Goal: Task Accomplishment & Management: Use online tool/utility

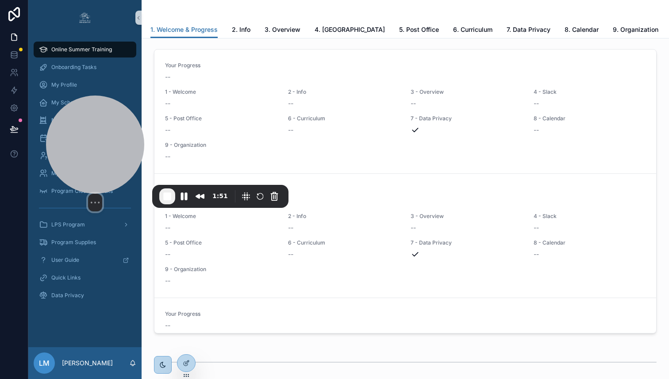
drag, startPoint x: 81, startPoint y: 313, endPoint x: 123, endPoint y: 149, distance: 169.6
click at [123, 149] on div at bounding box center [95, 145] width 98 height 98
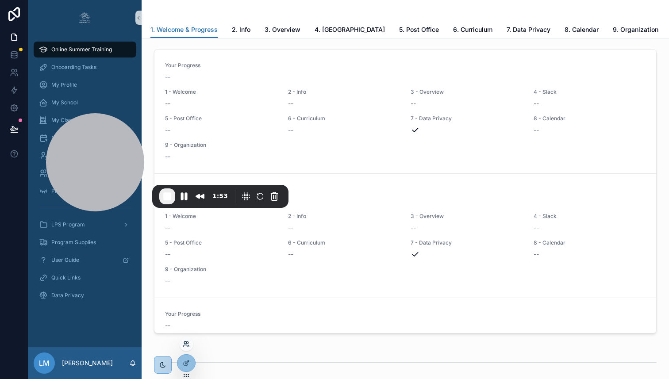
click at [188, 342] on icon at bounding box center [188, 343] width 1 height 2
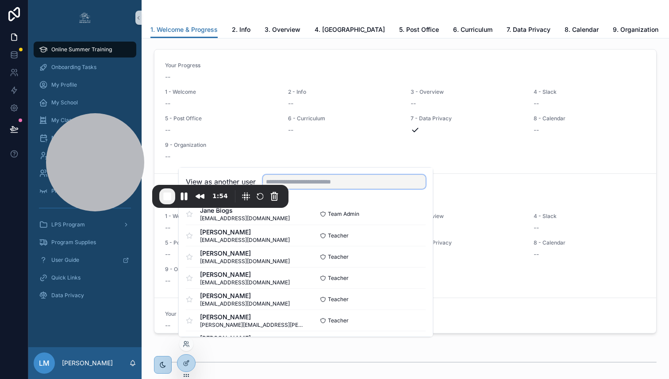
click at [347, 179] on input "text" at bounding box center [344, 182] width 163 height 14
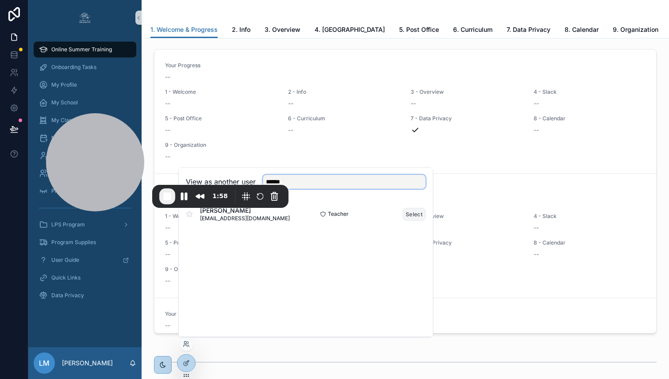
type input "******"
click at [416, 215] on button "Select" at bounding box center [414, 214] width 23 height 13
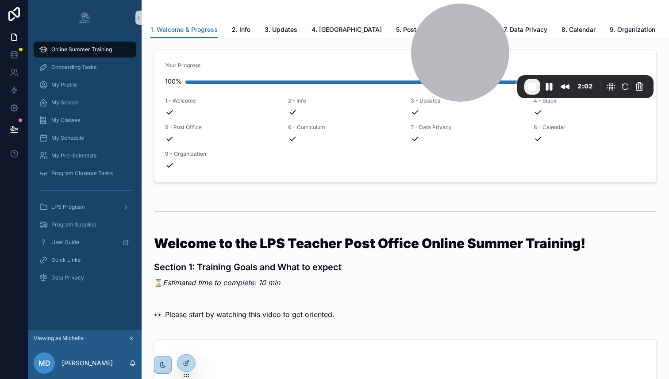
drag, startPoint x: 108, startPoint y: 150, endPoint x: 473, endPoint y: -24, distance: 404.7
click at [473, 0] on html "Online Summer Training Onboarding Tasks My Profile My School My Classes My Sche…" at bounding box center [334, 211] width 669 height 422
click at [59, 69] on span "Onboarding Tasks" at bounding box center [73, 67] width 45 height 7
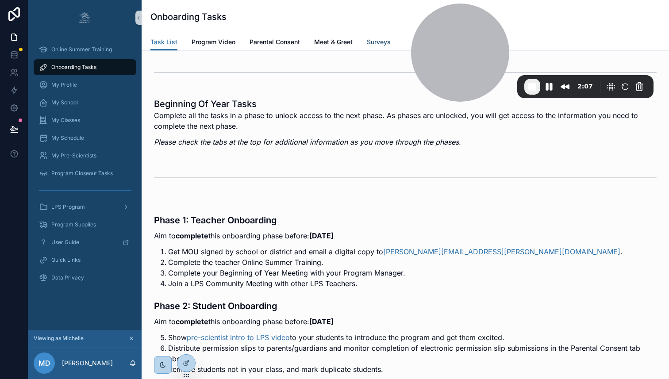
click at [389, 42] on span "Surveys" at bounding box center [379, 42] width 24 height 9
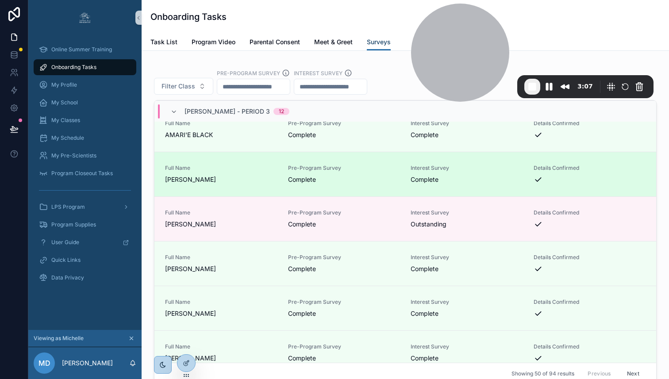
scroll to position [1659, 0]
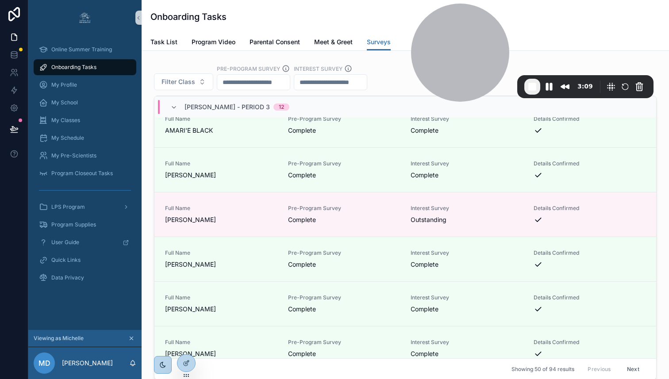
click at [274, 88] on input "scrollable content" at bounding box center [253, 82] width 73 height 12
click at [227, 88] on input "scrollable content" at bounding box center [253, 82] width 73 height 12
type input "**********"
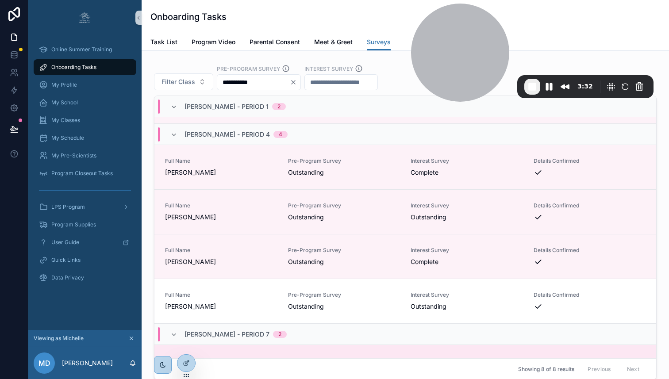
scroll to position [37, 0]
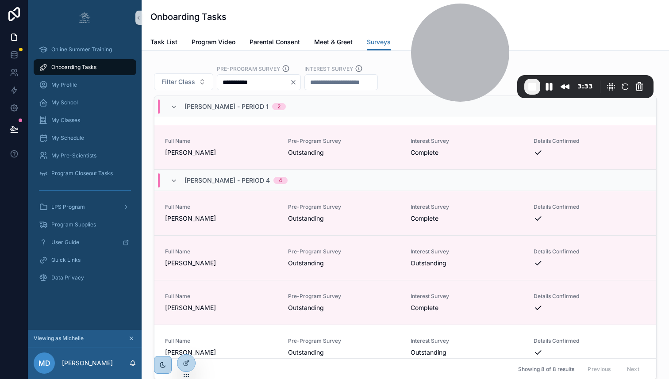
drag, startPoint x: 276, startPoint y: 115, endPoint x: 214, endPoint y: 114, distance: 61.9
click at [214, 90] on div "**********" at bounding box center [405, 78] width 503 height 26
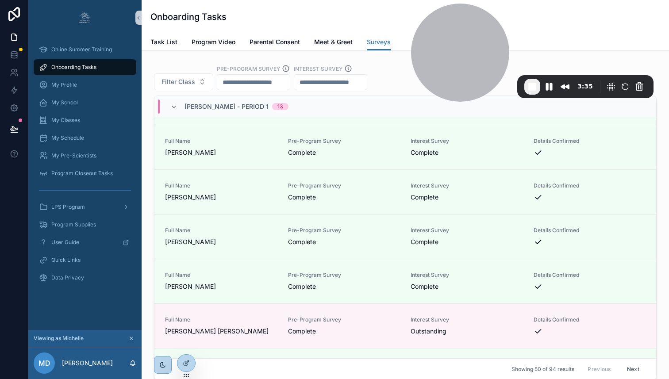
click at [343, 88] on input "scrollable content" at bounding box center [330, 82] width 73 height 12
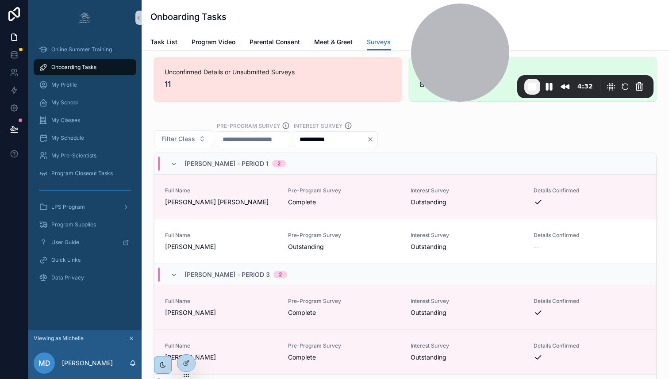
scroll to position [1574, 0]
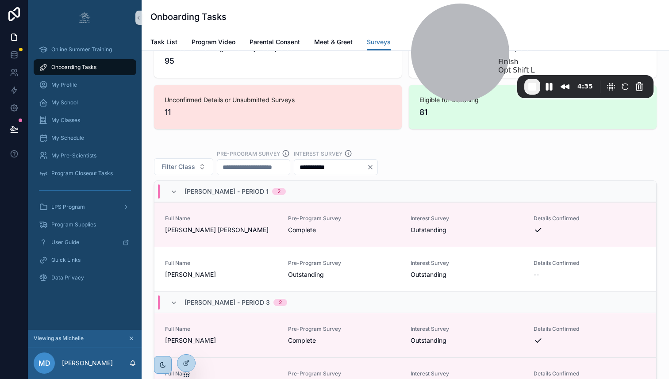
type input "**********"
click at [530, 87] on span "End Recording" at bounding box center [532, 86] width 11 height 11
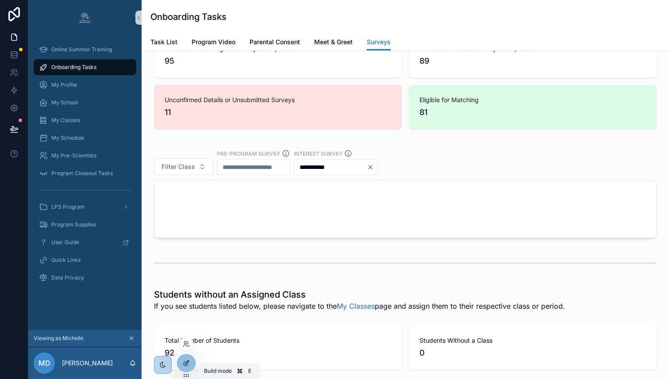
click at [185, 361] on icon at bounding box center [186, 363] width 7 height 7
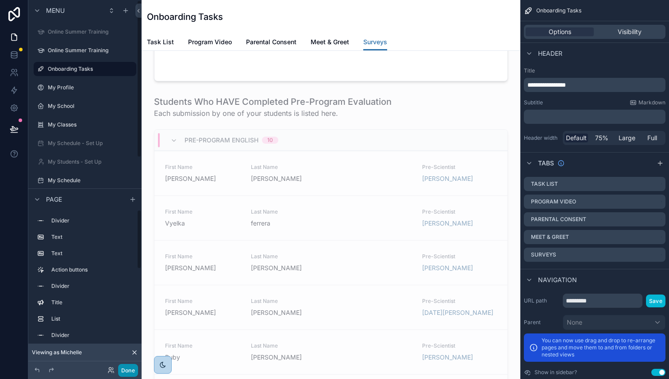
click at [129, 372] on button "Done" at bounding box center [128, 370] width 20 height 13
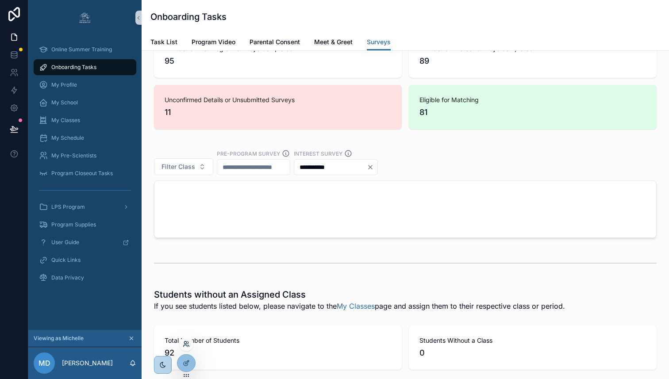
click at [187, 345] on icon at bounding box center [186, 344] width 7 height 7
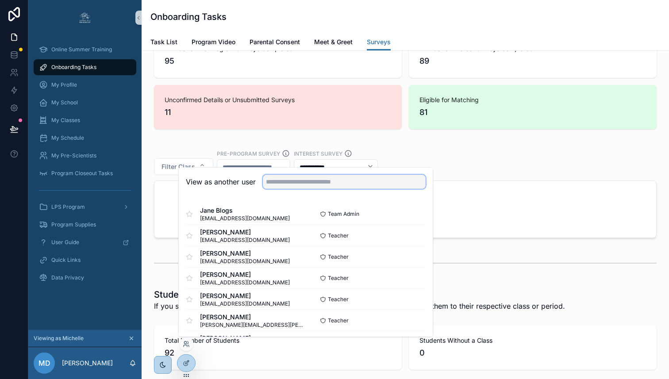
click at [281, 181] on input "text" at bounding box center [344, 182] width 163 height 14
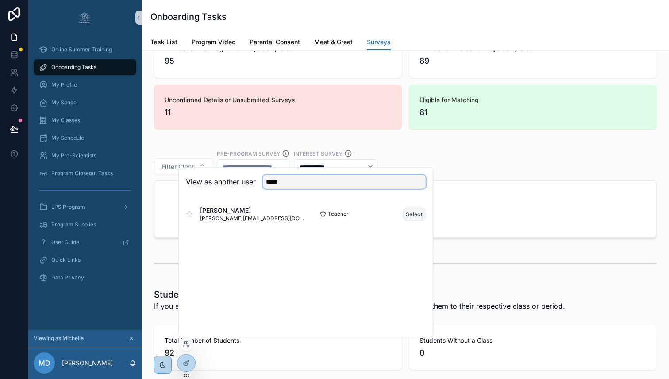
type input "*****"
click at [417, 217] on button "Select" at bounding box center [414, 214] width 23 height 13
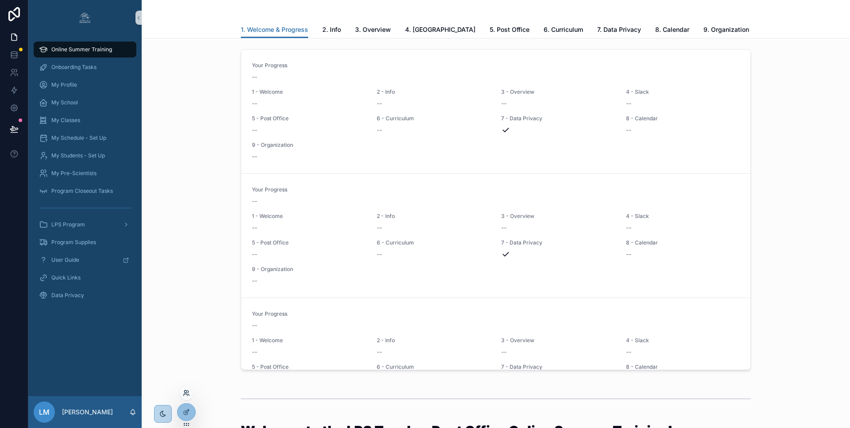
click at [186, 394] on icon at bounding box center [186, 393] width 7 height 7
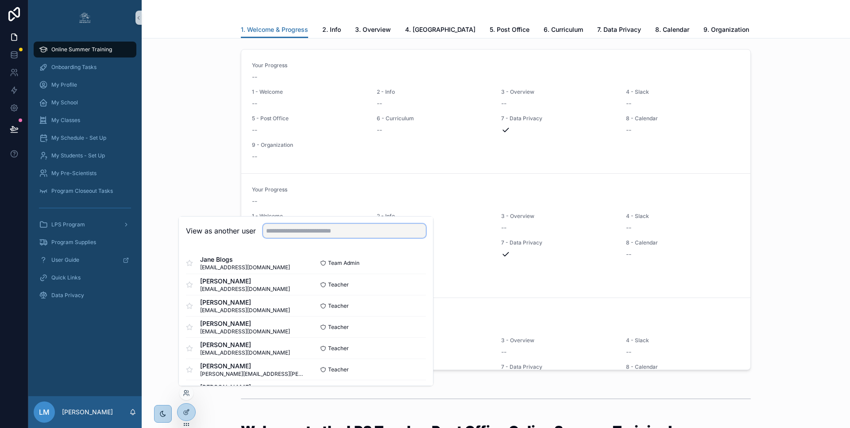
click at [300, 228] on input "text" at bounding box center [344, 231] width 163 height 14
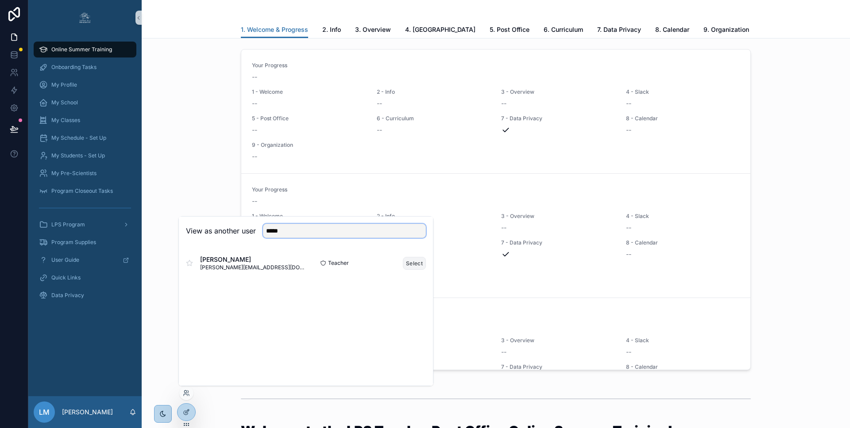
type input "*****"
click at [411, 261] on button "Select" at bounding box center [414, 263] width 23 height 13
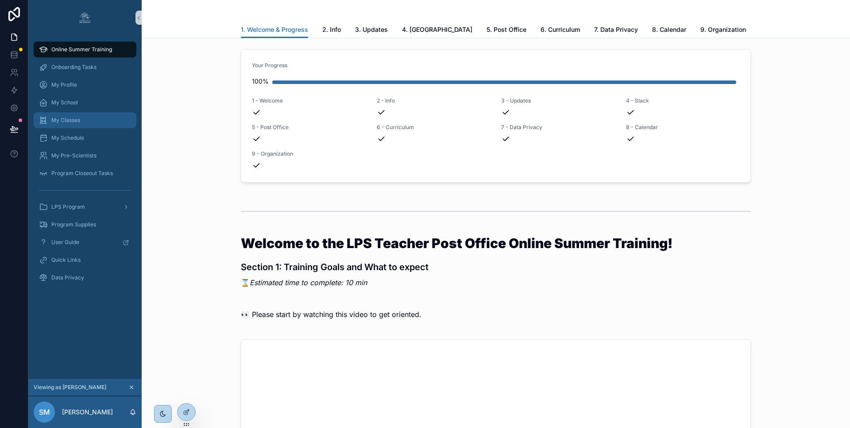
click at [50, 121] on div "My Classes" at bounding box center [85, 120] width 92 height 14
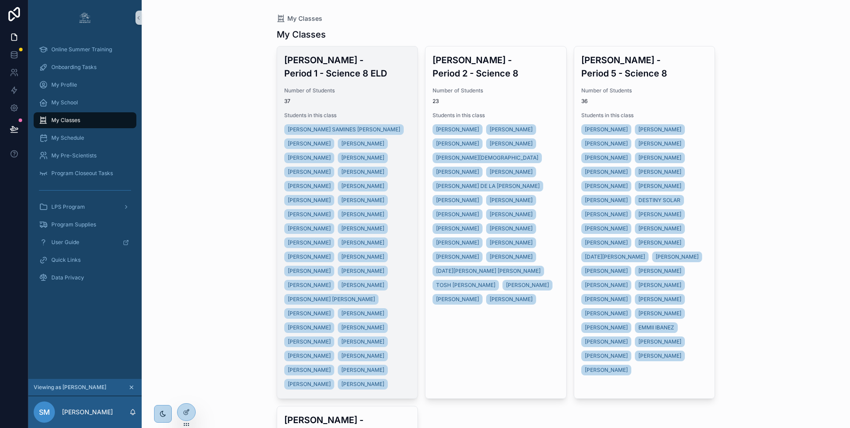
click at [314, 76] on h3 "Mrs. Malec - Period 1 - Science 8 ELD" at bounding box center [347, 67] width 127 height 27
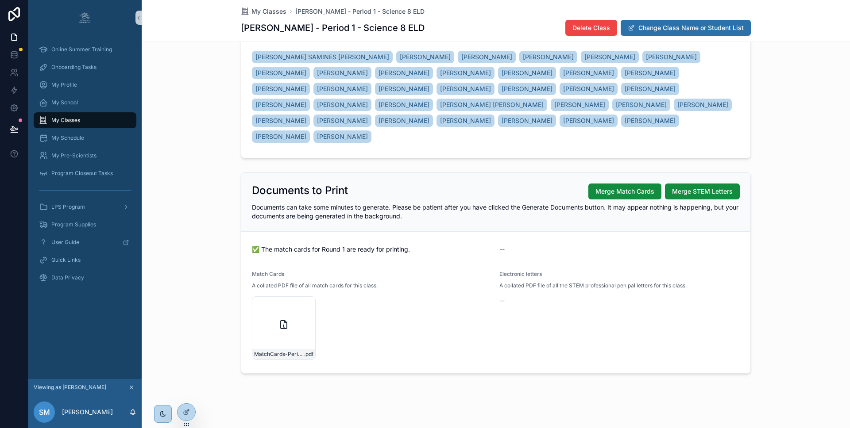
scroll to position [139, 0]
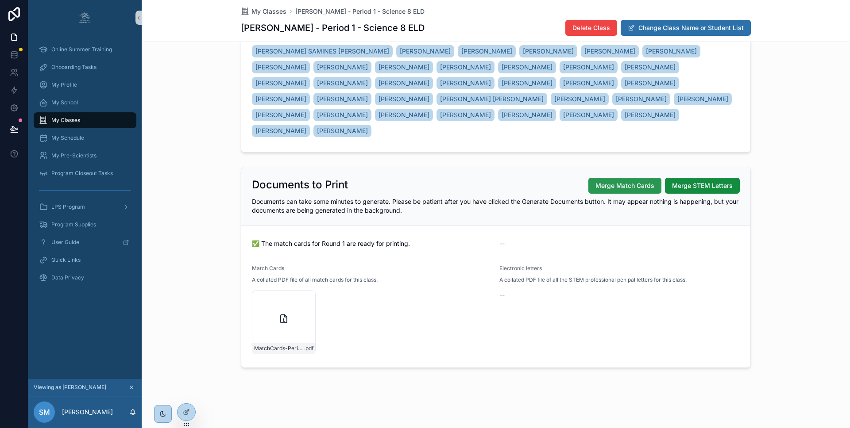
click at [596, 192] on button "Merge Match Cards" at bounding box center [624, 186] width 73 height 16
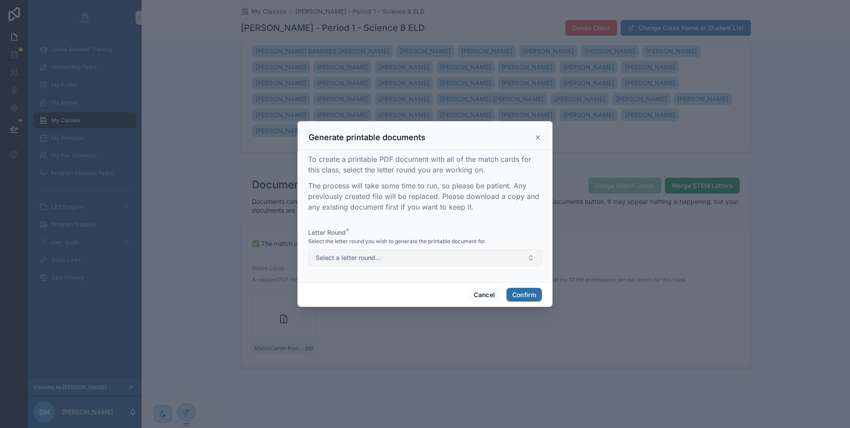
click at [428, 254] on button "Select a letter round..." at bounding box center [425, 258] width 234 height 17
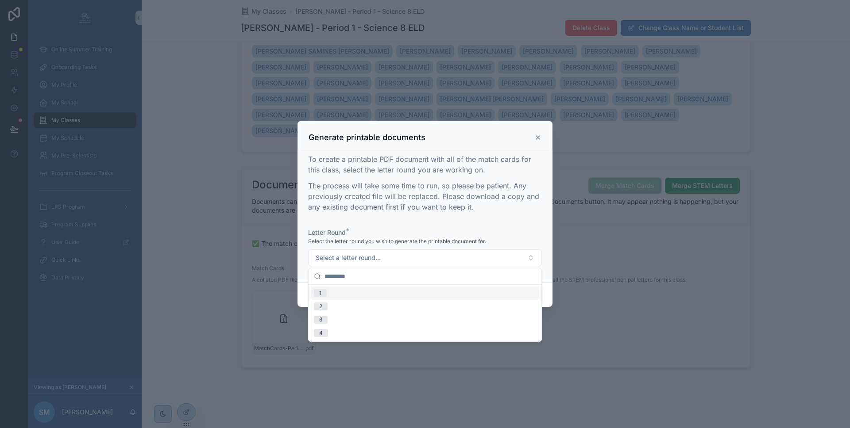
click at [413, 293] on div "1" at bounding box center [424, 293] width 229 height 13
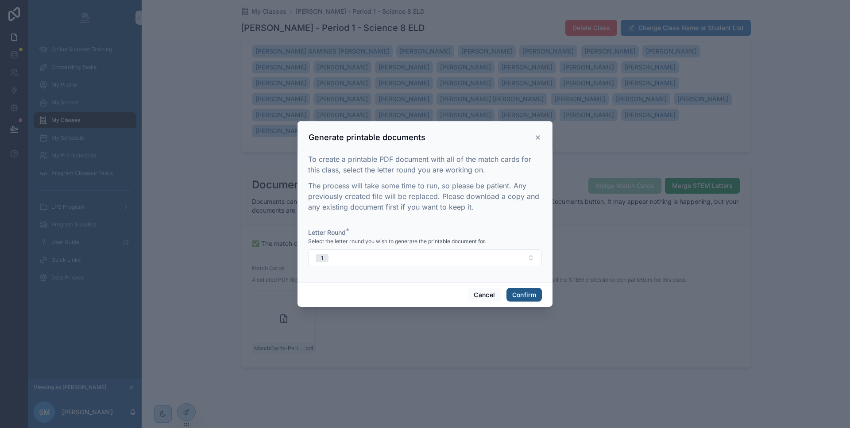
click at [527, 292] on button "Confirm" at bounding box center [523, 295] width 35 height 14
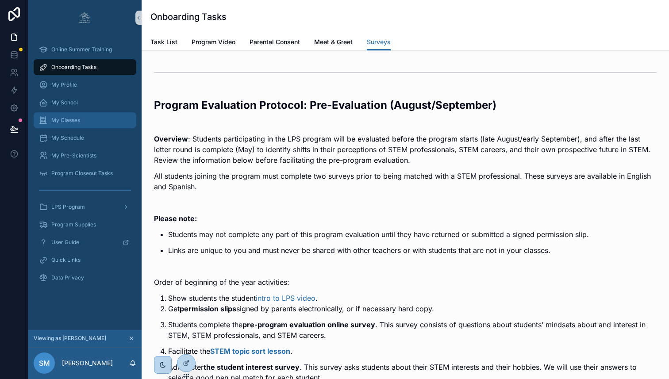
click at [71, 117] on span "My Classes" at bounding box center [65, 120] width 29 height 7
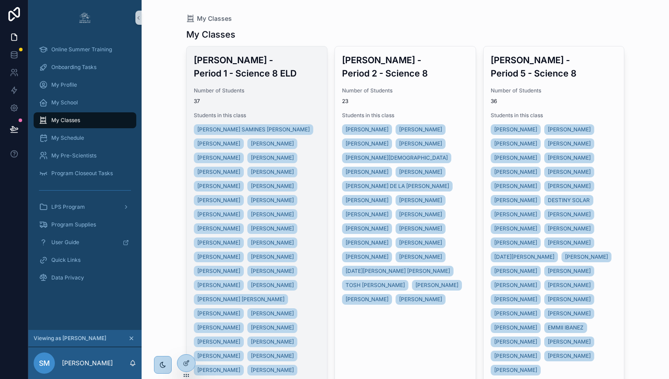
click at [283, 112] on span "Students in this class" at bounding box center [257, 115] width 127 height 7
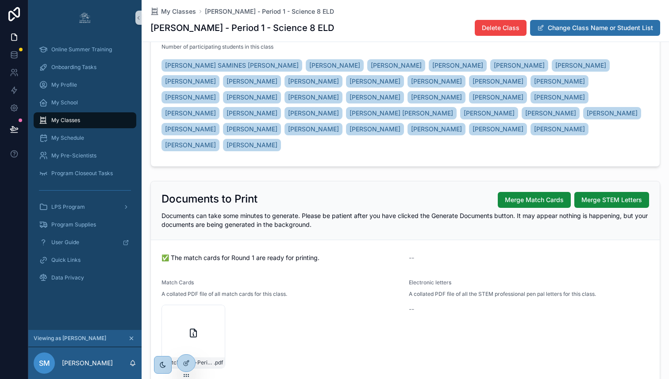
scroll to position [188, 0]
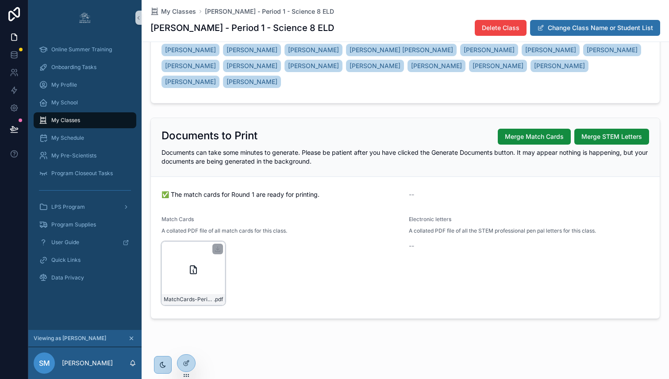
click at [211, 269] on div "MatchCards-Period-1---Science-8-ELD---Round-1 .pdf" at bounding box center [193, 274] width 64 height 64
